Goal: Transaction & Acquisition: Purchase product/service

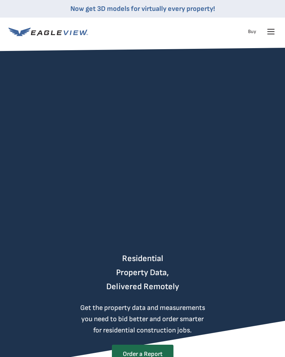
click at [273, 32] on icon at bounding box center [270, 32] width 7 height 0
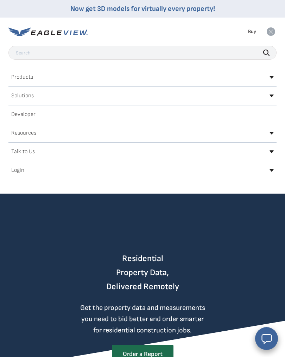
click at [36, 76] on div "Products" at bounding box center [142, 77] width 268 height 11
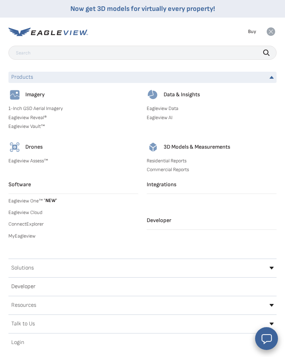
click at [28, 235] on link "MyEagleview" at bounding box center [73, 236] width 130 height 6
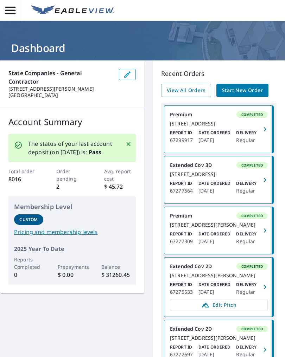
click at [244, 91] on span "Start New Order" at bounding box center [242, 90] width 41 height 9
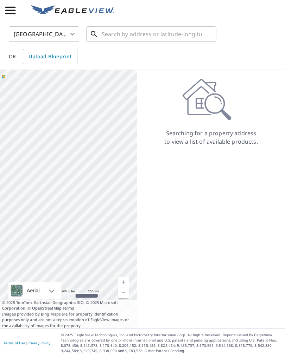
click at [111, 32] on input "text" at bounding box center [152, 34] width 100 height 20
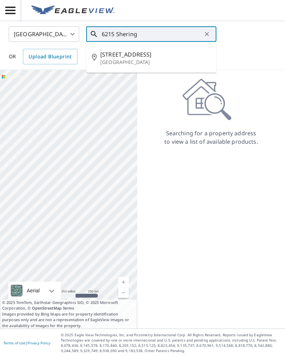
click at [139, 59] on p "Houston, TX 77085" at bounding box center [155, 62] width 110 height 7
type input "6215 Sheringham St Houston, TX 77085"
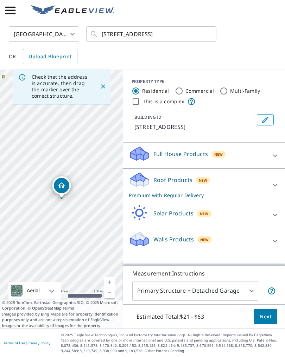
click at [265, 313] on span "Next" at bounding box center [265, 316] width 12 height 9
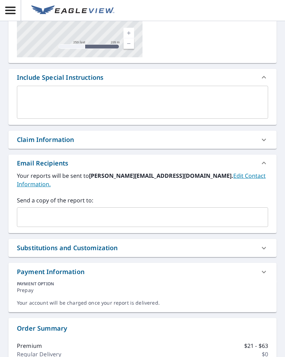
scroll to position [120, 0]
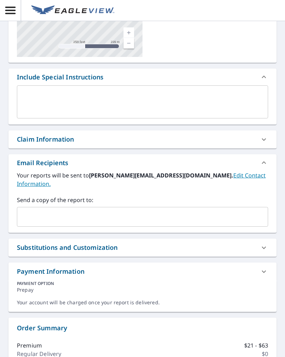
click at [37, 210] on input "text" at bounding box center [137, 216] width 234 height 13
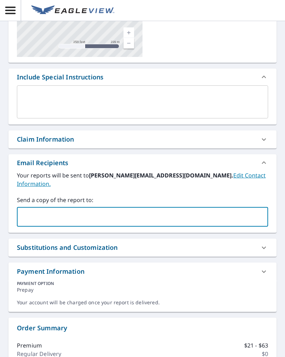
type input "johngiffin@texasbystorm.com"
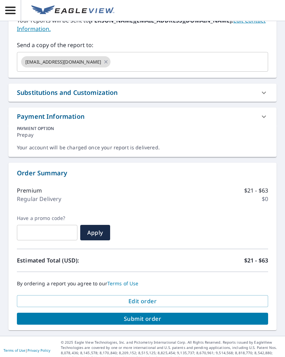
scroll to position [274, 0]
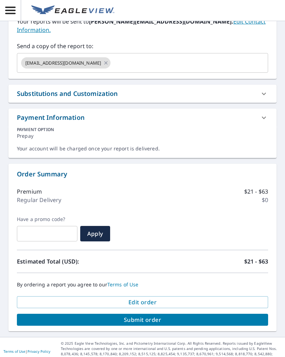
click at [177, 316] on span "Submit order" at bounding box center [142, 320] width 240 height 8
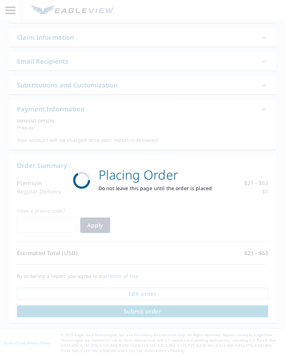
scroll to position [222, 0]
